Goal: Find specific page/section: Find specific page/section

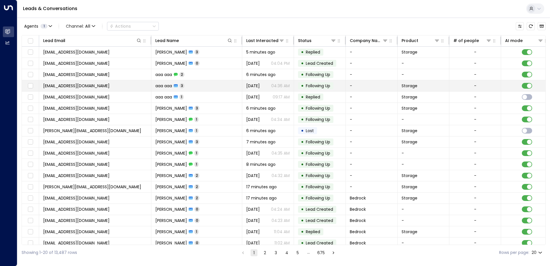
click at [217, 89] on td "aaa aaa 3" at bounding box center [196, 85] width 91 height 11
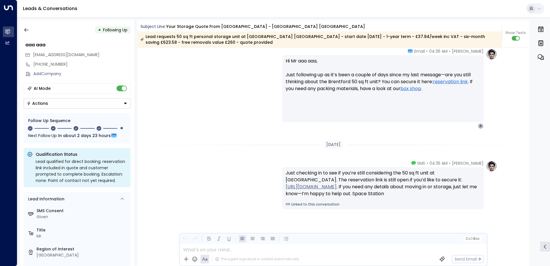
scroll to position [625, 0]
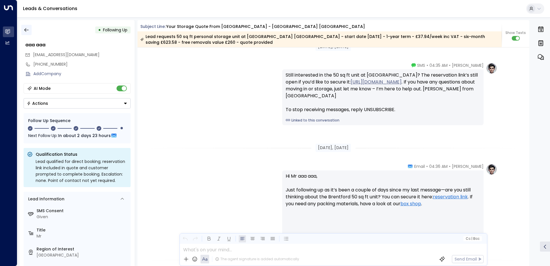
click at [23, 33] on button "button" at bounding box center [26, 30] width 10 height 10
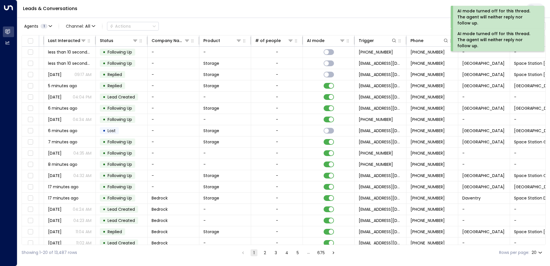
scroll to position [0, 217]
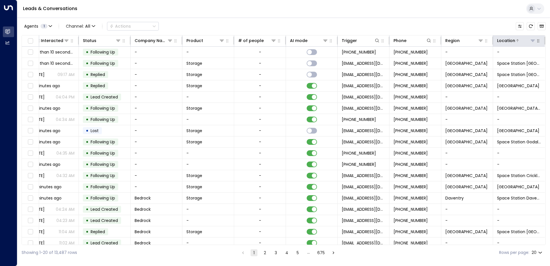
click at [533, 42] on icon at bounding box center [532, 40] width 5 height 5
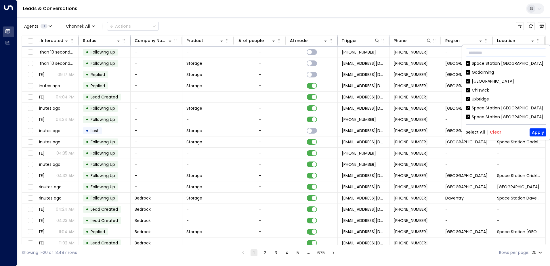
click at [494, 130] on button "Clear" at bounding box center [496, 132] width 12 height 5
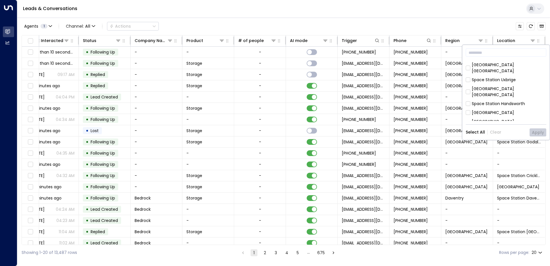
scroll to position [259, 0]
click at [491, 99] on div "[GEOGRAPHIC_DATA]" at bounding box center [493, 102] width 42 height 6
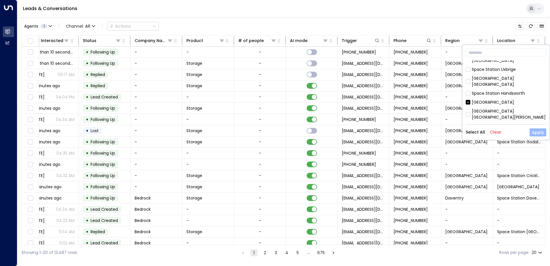
click at [533, 131] on button "Apply" at bounding box center [538, 132] width 17 height 8
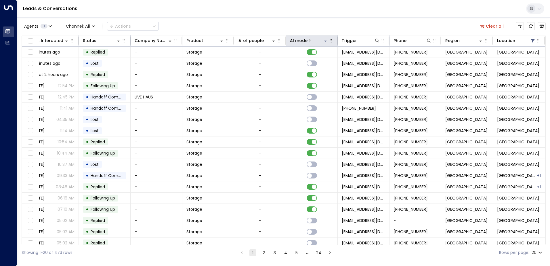
click at [323, 39] on icon at bounding box center [325, 40] width 5 height 5
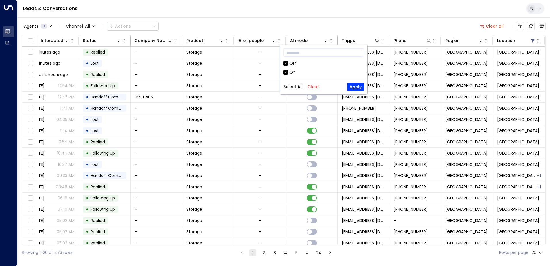
click at [294, 63] on div "Off" at bounding box center [292, 63] width 7 height 6
click at [353, 85] on button "Apply" at bounding box center [355, 87] width 17 height 8
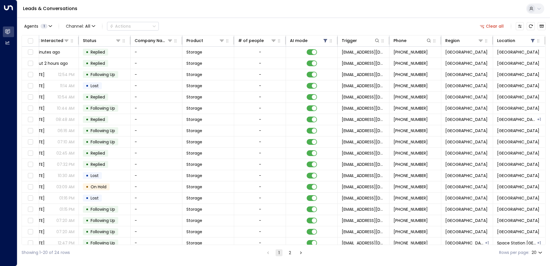
drag, startPoint x: 394, startPoint y: 245, endPoint x: 237, endPoint y: 245, distance: 157.0
click at [237, 245] on div "Showing 1-20 of 24 rows 1 2 Rows per page: 20 **" at bounding box center [284, 252] width 524 height 15
